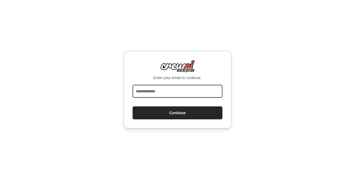
click at [159, 91] on input "email" at bounding box center [177, 91] width 90 height 13
type input "**********"
click at [132, 107] on button "Continue" at bounding box center [177, 113] width 90 height 13
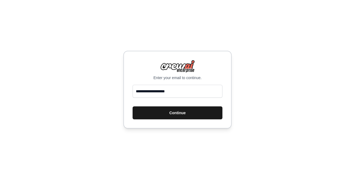
click at [180, 113] on button "Continue" at bounding box center [177, 113] width 90 height 13
